Goal: Navigation & Orientation: Find specific page/section

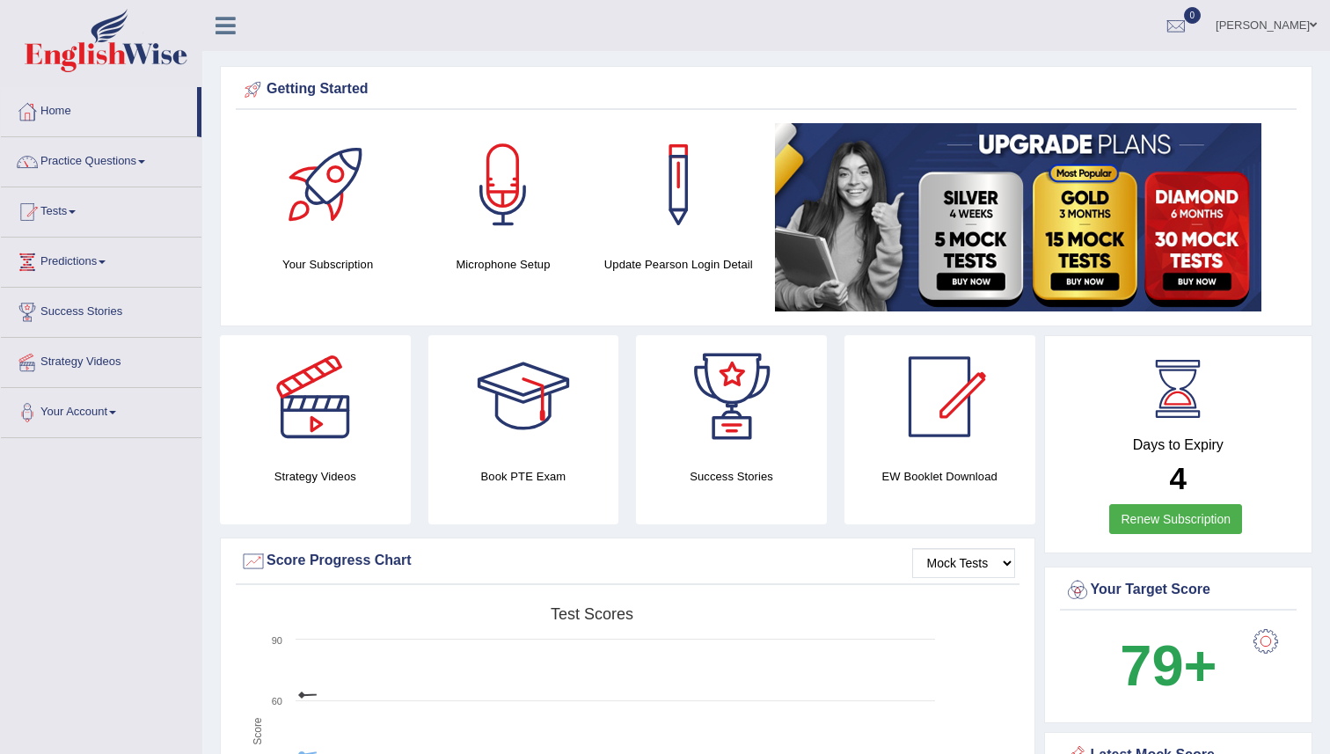
click at [29, 108] on div at bounding box center [27, 111] width 26 height 26
